Goal: Task Accomplishment & Management: Complete application form

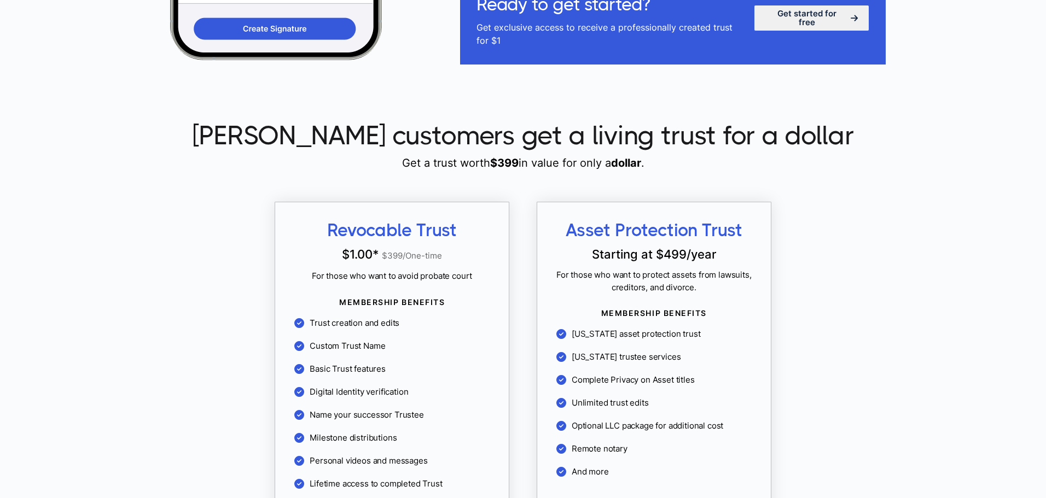
scroll to position [875, 0]
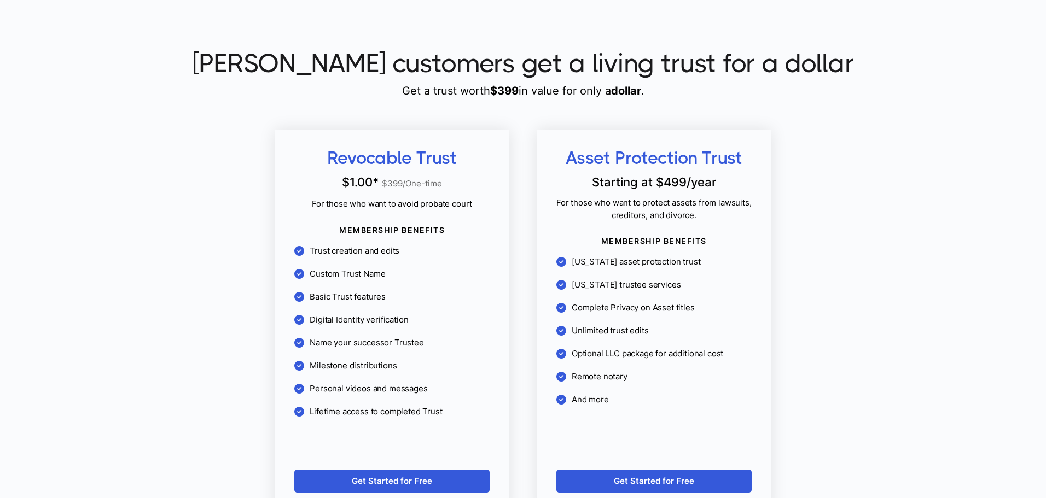
scroll to position [896, 0]
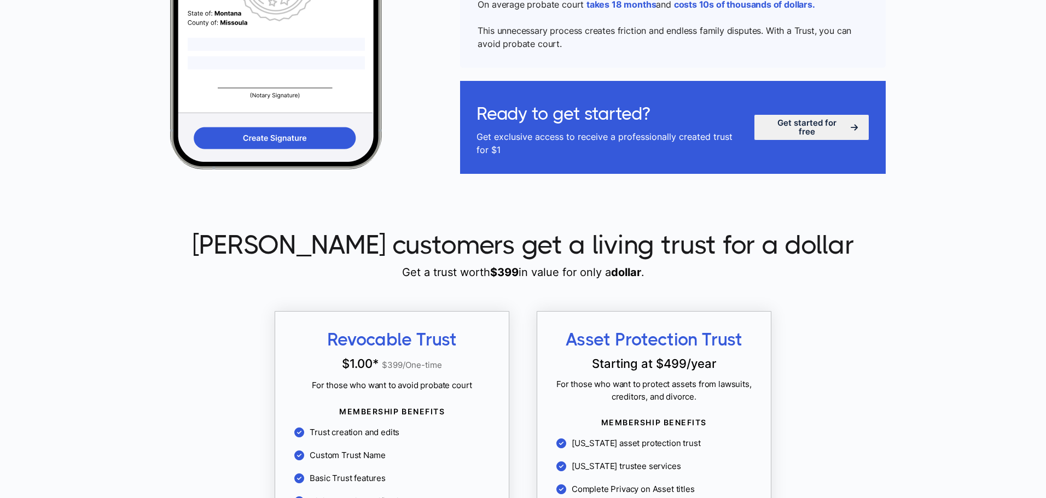
scroll to position [985, 0]
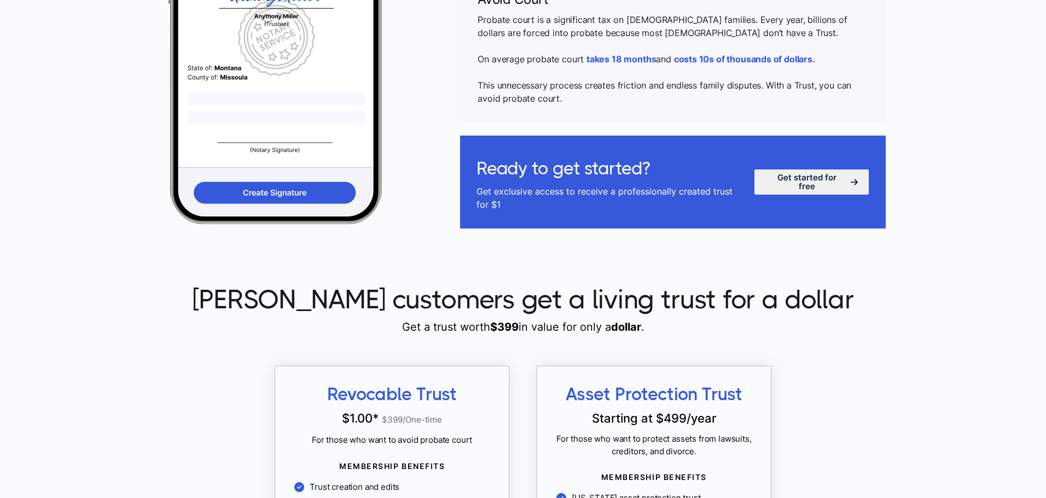
scroll to position [930, 0]
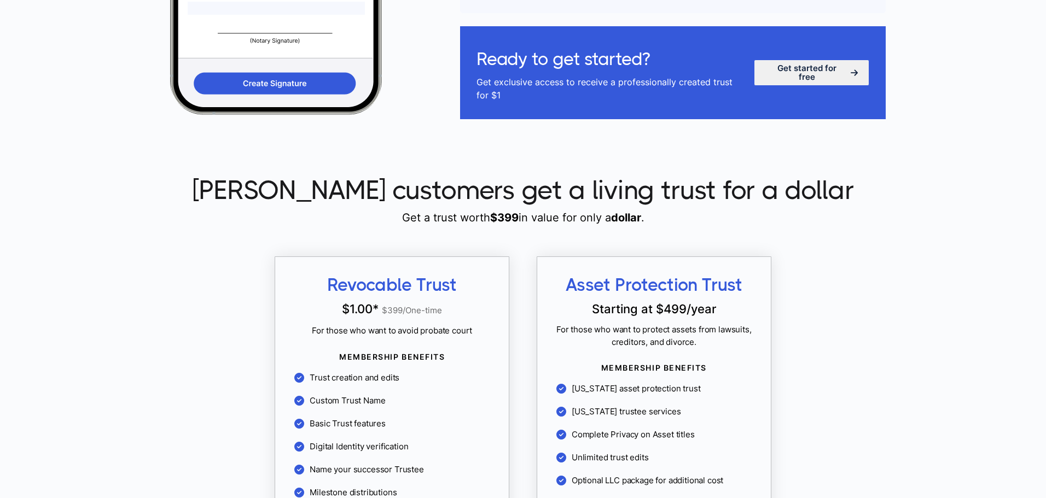
scroll to position [930, 0]
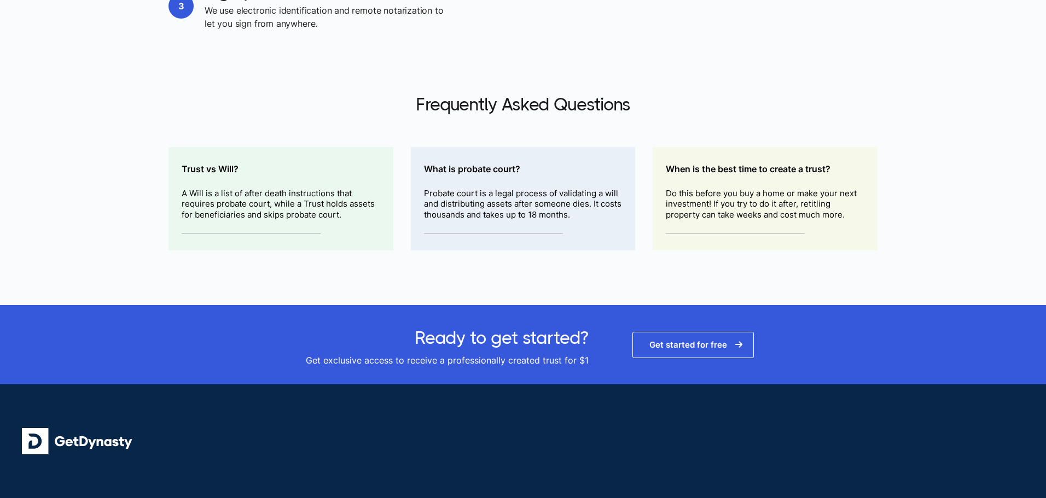
scroll to position [1476, 0]
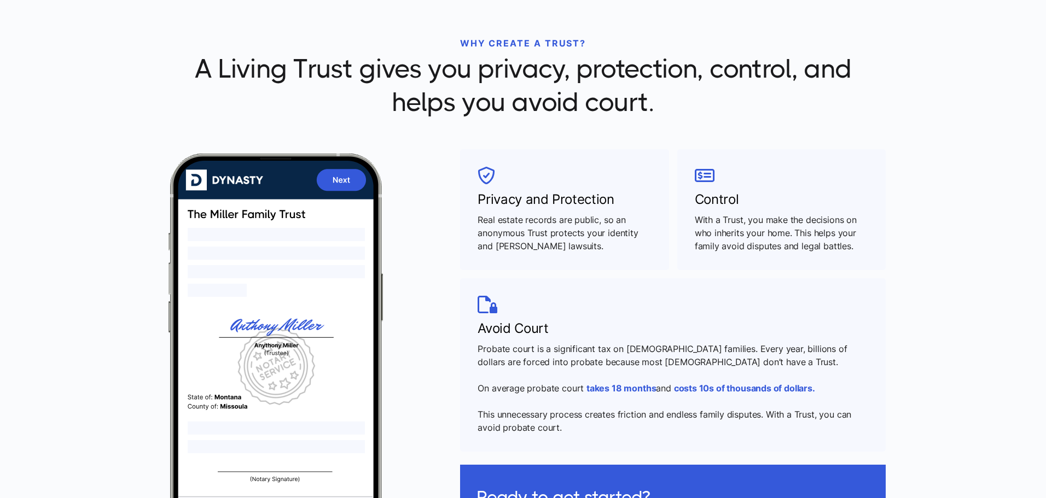
scroll to position [54, 0]
